Goal: Information Seeking & Learning: Find specific fact

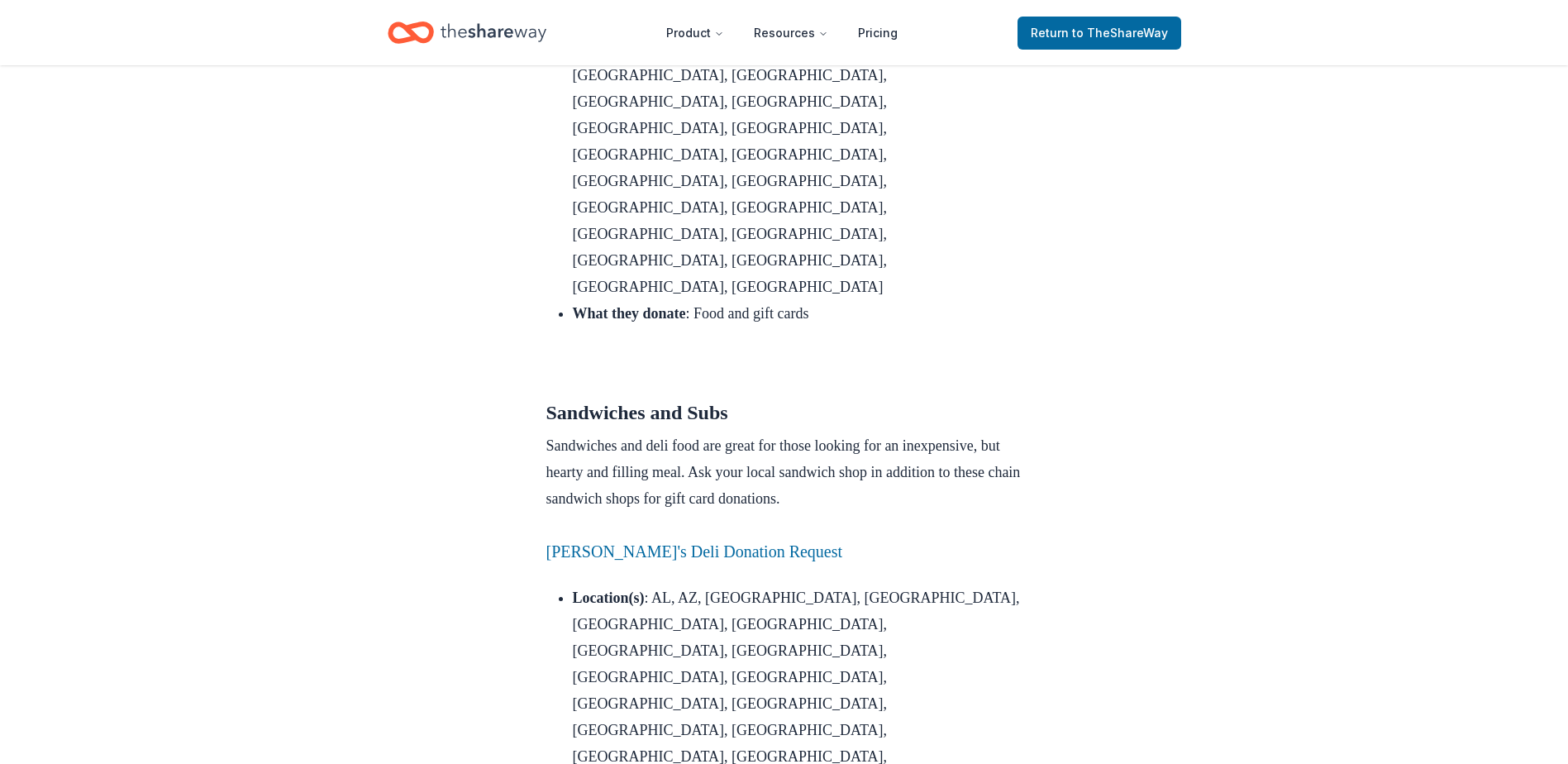
scroll to position [2397, 0]
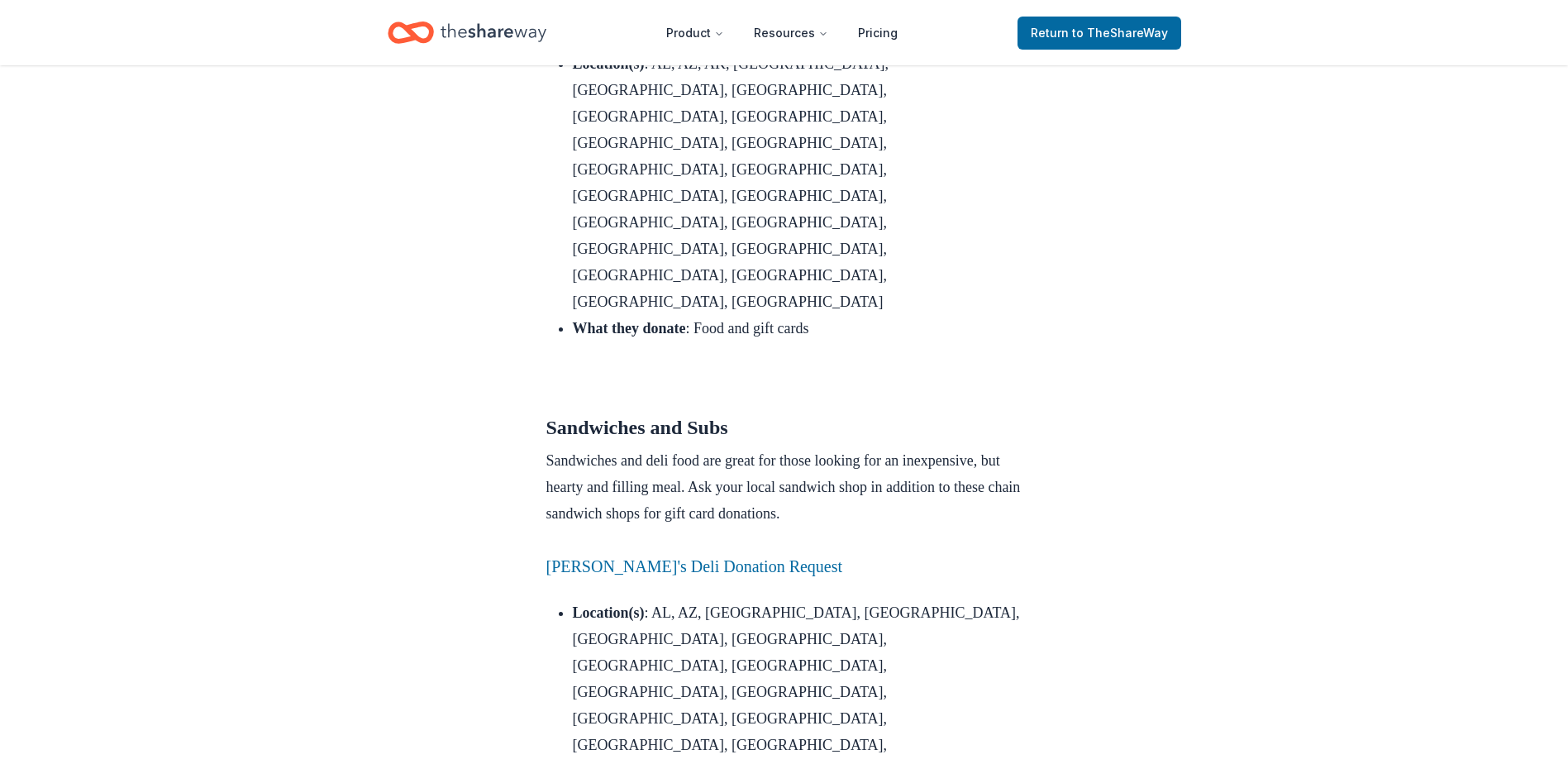
drag, startPoint x: 696, startPoint y: 345, endPoint x: 910, endPoint y: 345, distance: 214.0
drag, startPoint x: 910, startPoint y: 345, endPoint x: 1004, endPoint y: 314, distance: 99.0
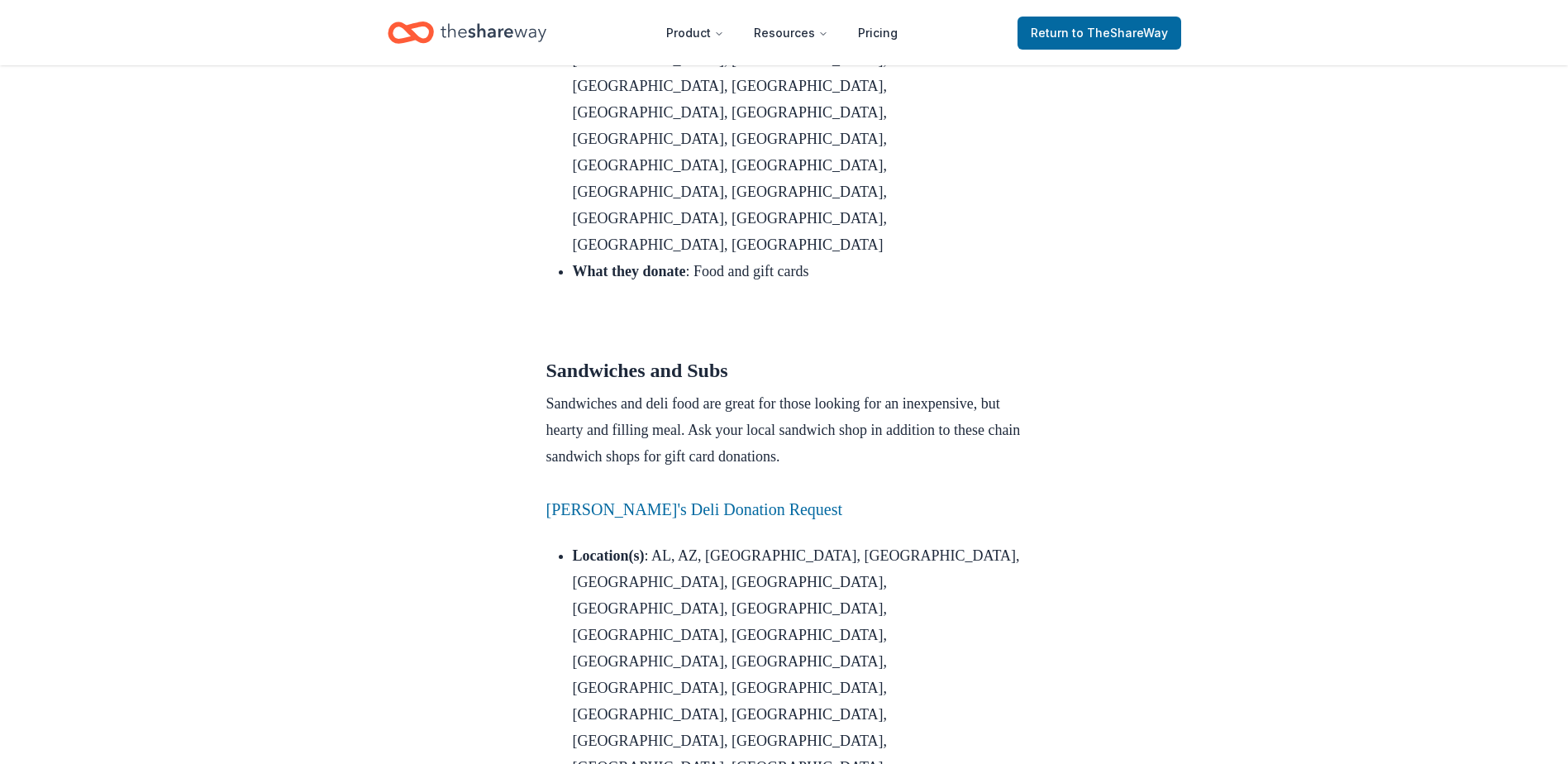
scroll to position [2479, 0]
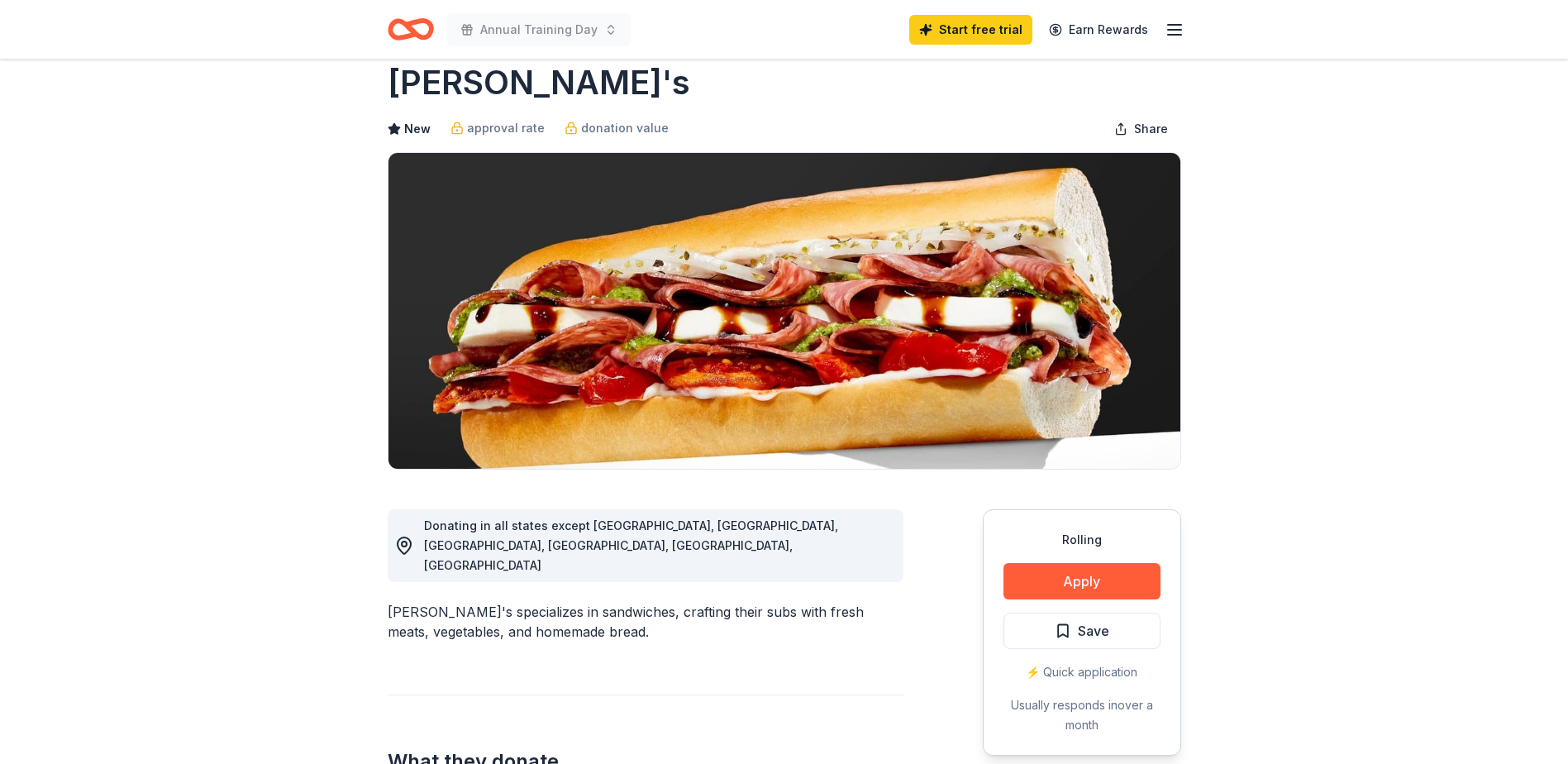
scroll to position [7, 0]
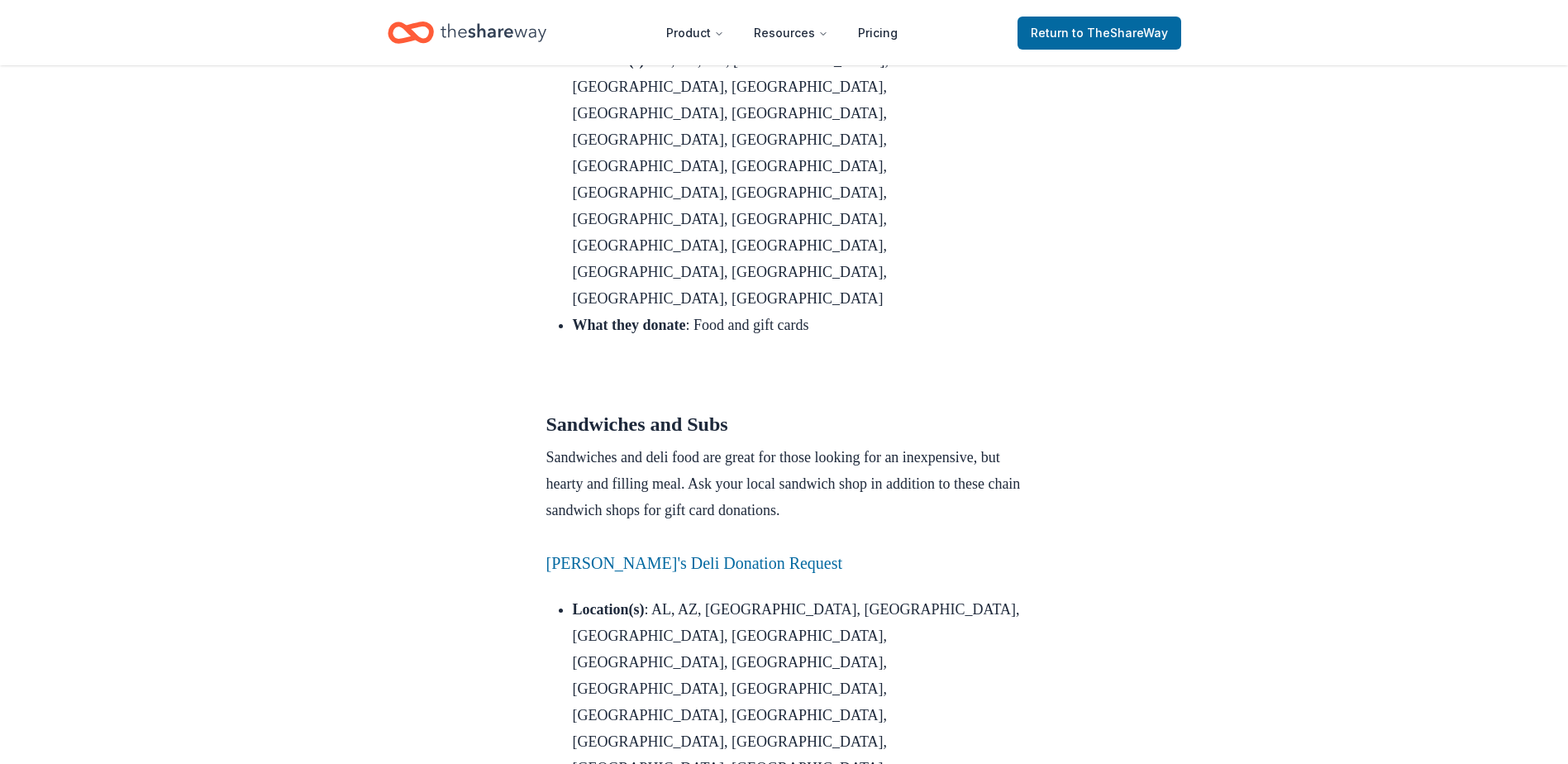
scroll to position [2140, 0]
